Goal: Task Accomplishment & Management: Manage account settings

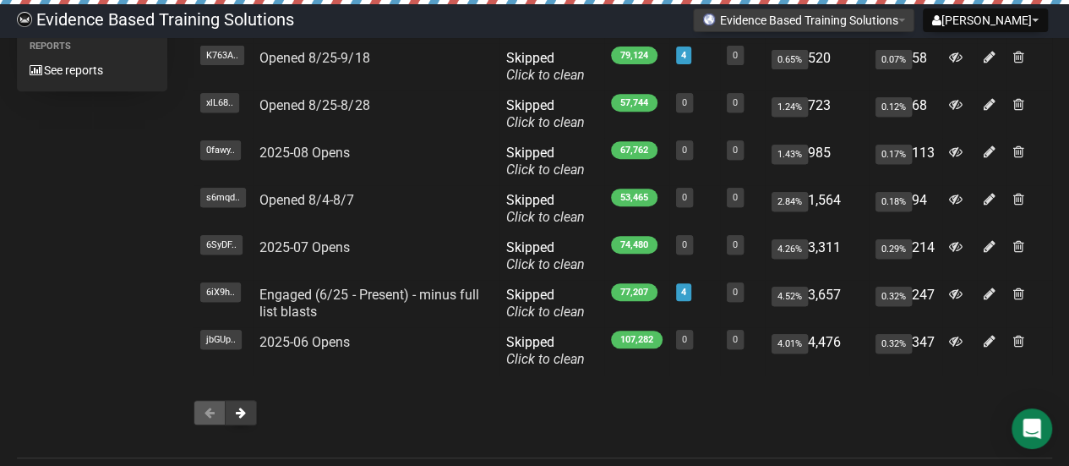
scroll to position [382, 0]
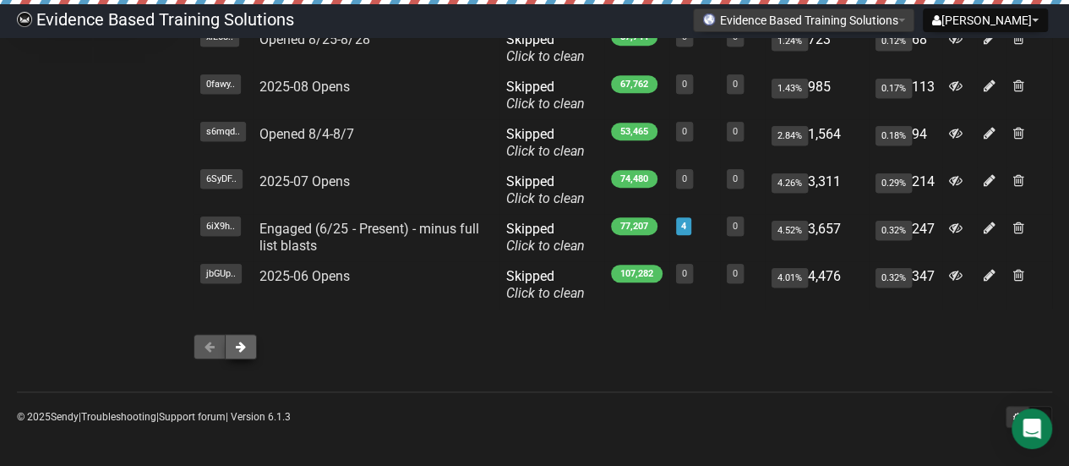
click at [248, 347] on button at bounding box center [241, 346] width 32 height 25
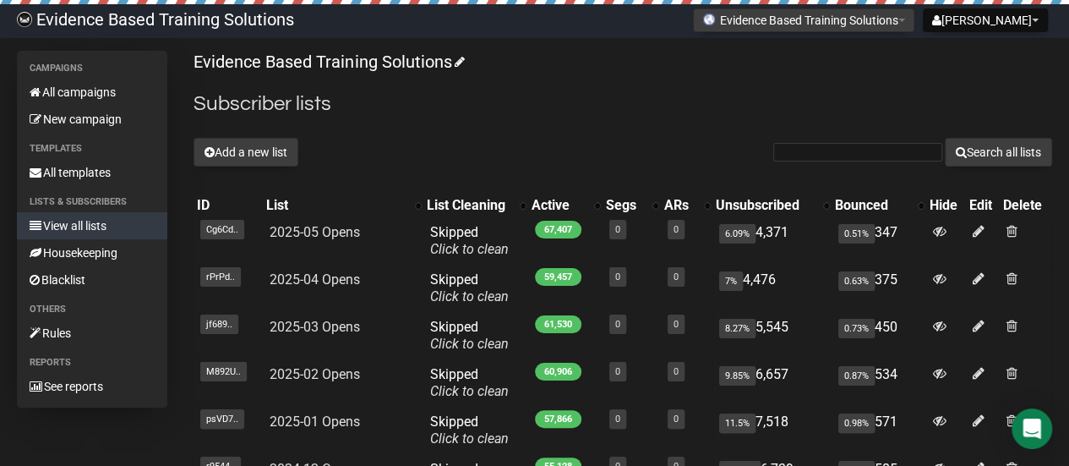
click at [74, 223] on link "View all lists" at bounding box center [92, 225] width 150 height 27
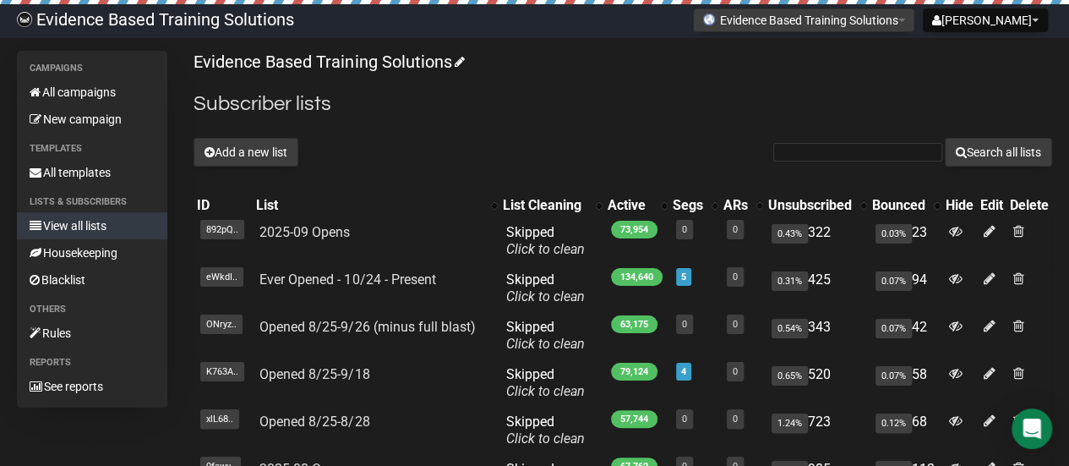
click at [622, 88] on div "Evidence Based Training Solutions Subscriber lists Add a new list Search all li…" at bounding box center [623, 404] width 859 height 707
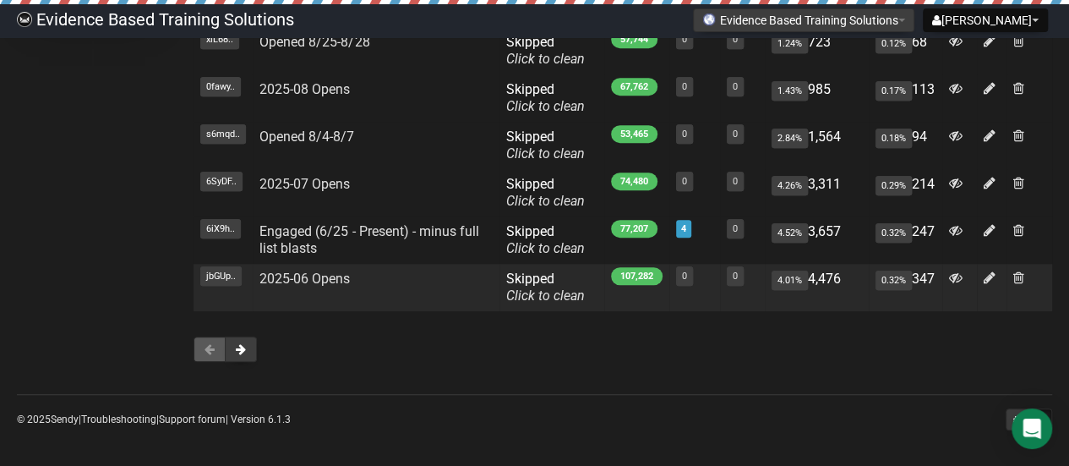
scroll to position [382, 0]
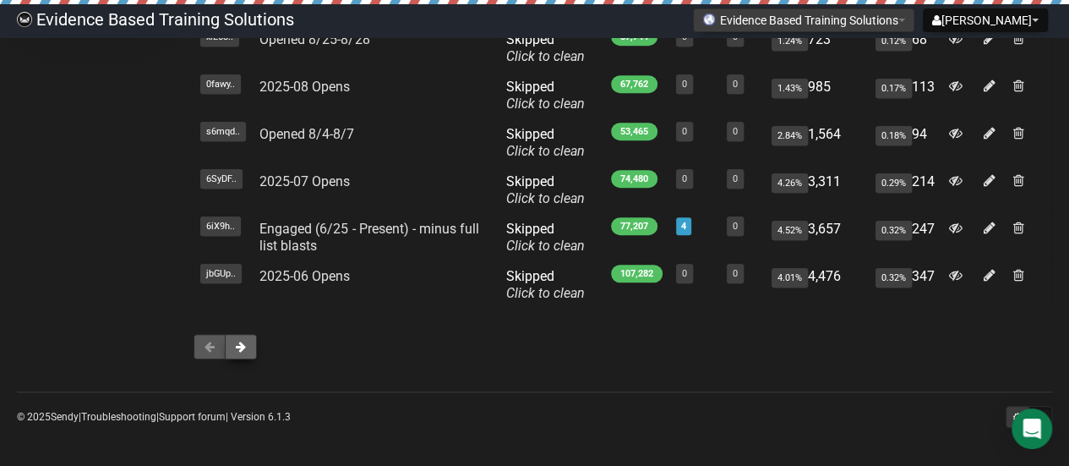
click at [249, 349] on button at bounding box center [241, 346] width 32 height 25
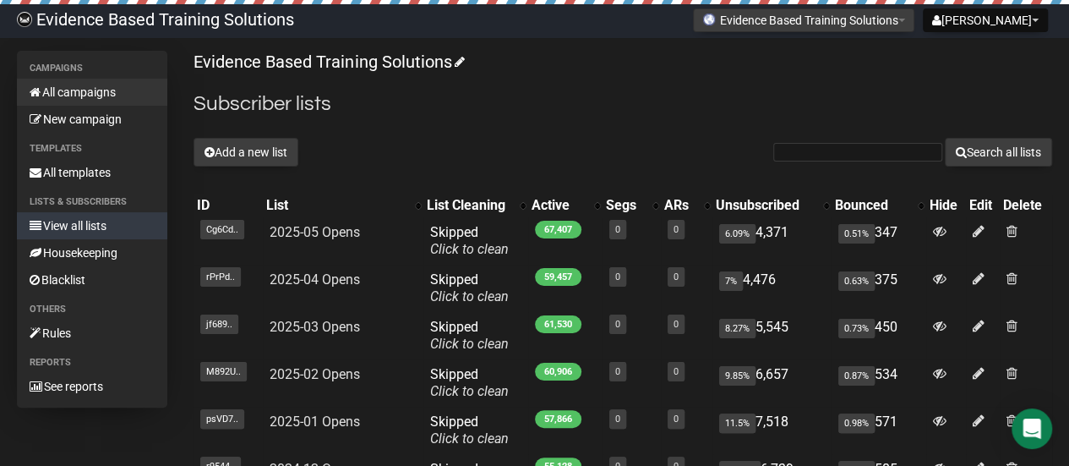
click at [57, 95] on link "All campaigns" at bounding box center [92, 92] width 150 height 27
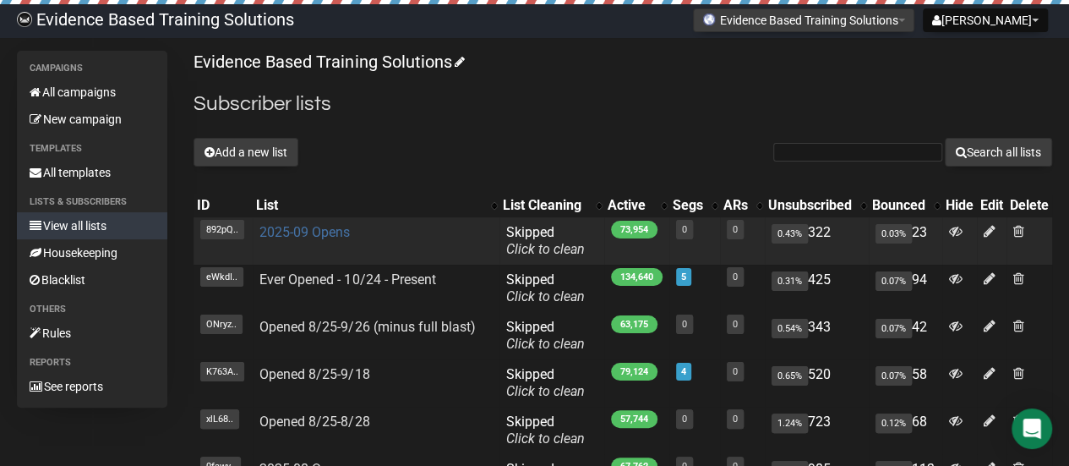
click at [320, 226] on link "2025-09 Opens" at bounding box center [304, 232] width 90 height 16
